Goal: Task Accomplishment & Management: Manage account settings

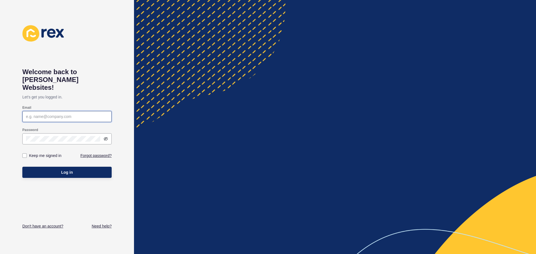
click at [56, 114] on input "Email" at bounding box center [67, 117] width 82 height 6
click at [56, 112] on div at bounding box center [66, 116] width 89 height 11
type input "Y"
type input "[EMAIL_ADDRESS][DOMAIN_NAME]"
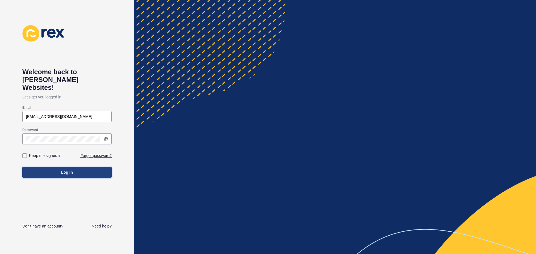
click at [45, 167] on button "Log in" at bounding box center [66, 172] width 89 height 11
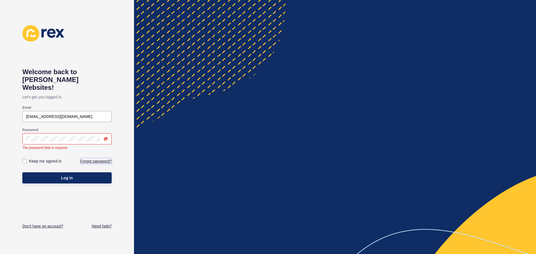
click at [98, 153] on div "Keep me signed in Forgot password?" at bounding box center [66, 161] width 89 height 17
click at [89, 158] on link "Forgot password?" at bounding box center [95, 161] width 31 height 6
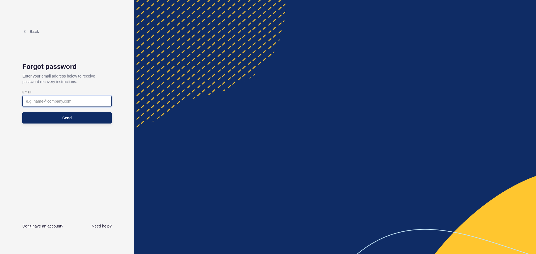
click at [55, 102] on input "Email" at bounding box center [67, 101] width 82 height 6
type input "[EMAIL_ADDRESS][DOMAIN_NAME]"
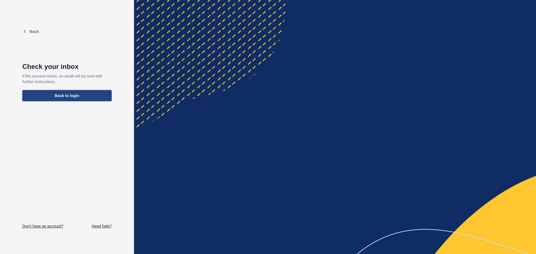
click at [66, 96] on span "Back to login" at bounding box center [67, 96] width 25 height 6
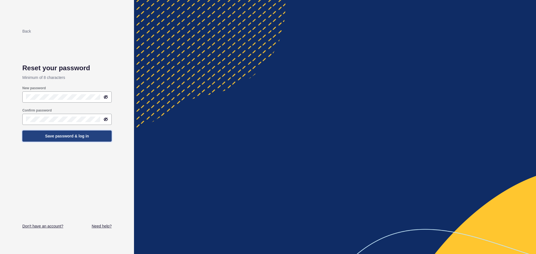
click at [60, 135] on span "Save password & log in" at bounding box center [67, 136] width 44 height 6
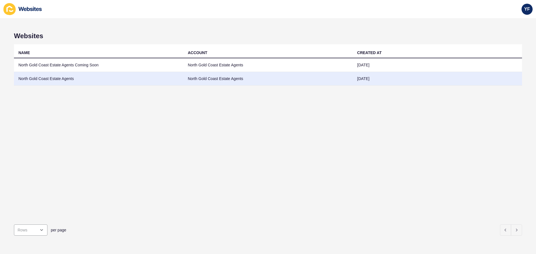
click at [69, 79] on td "North Gold Coast Estate Agents" at bounding box center [98, 79] width 169 height 14
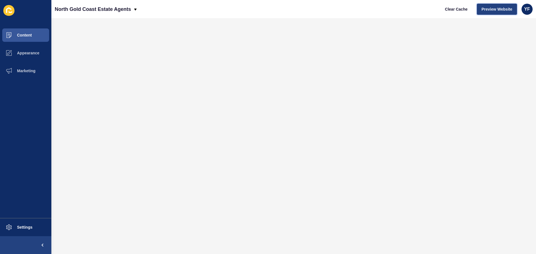
click at [494, 8] on span "Preview Website" at bounding box center [496, 9] width 31 height 6
click at [527, 11] on span "YF" at bounding box center [527, 9] width 6 height 6
click at [523, 35] on link "Contact Support" at bounding box center [512, 34] width 41 height 12
